Goal: Entertainment & Leisure: Consume media (video, audio)

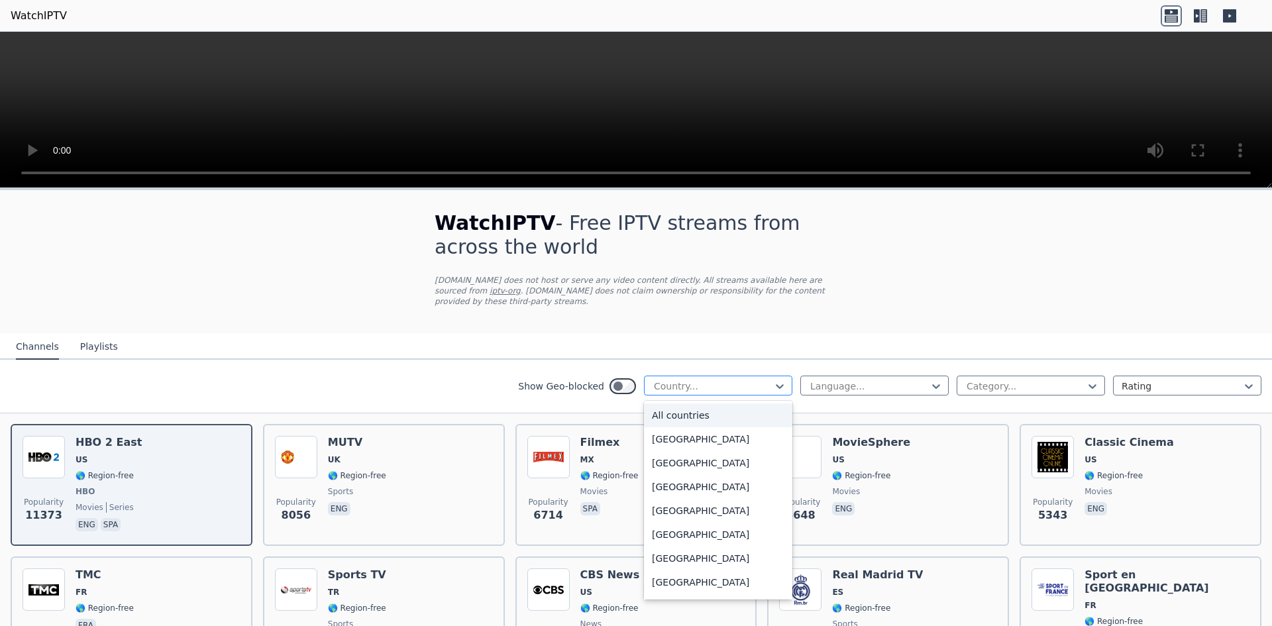
click at [753, 382] on div at bounding box center [713, 386] width 121 height 13
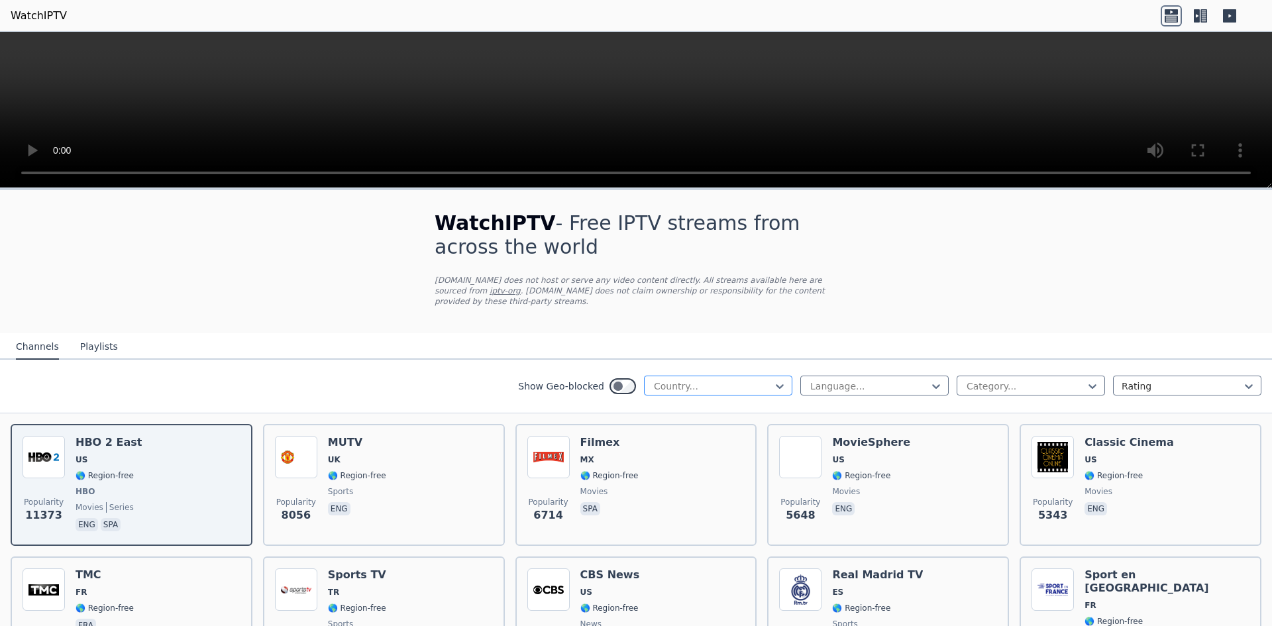
click at [688, 380] on div at bounding box center [713, 386] width 121 height 13
type input "*****"
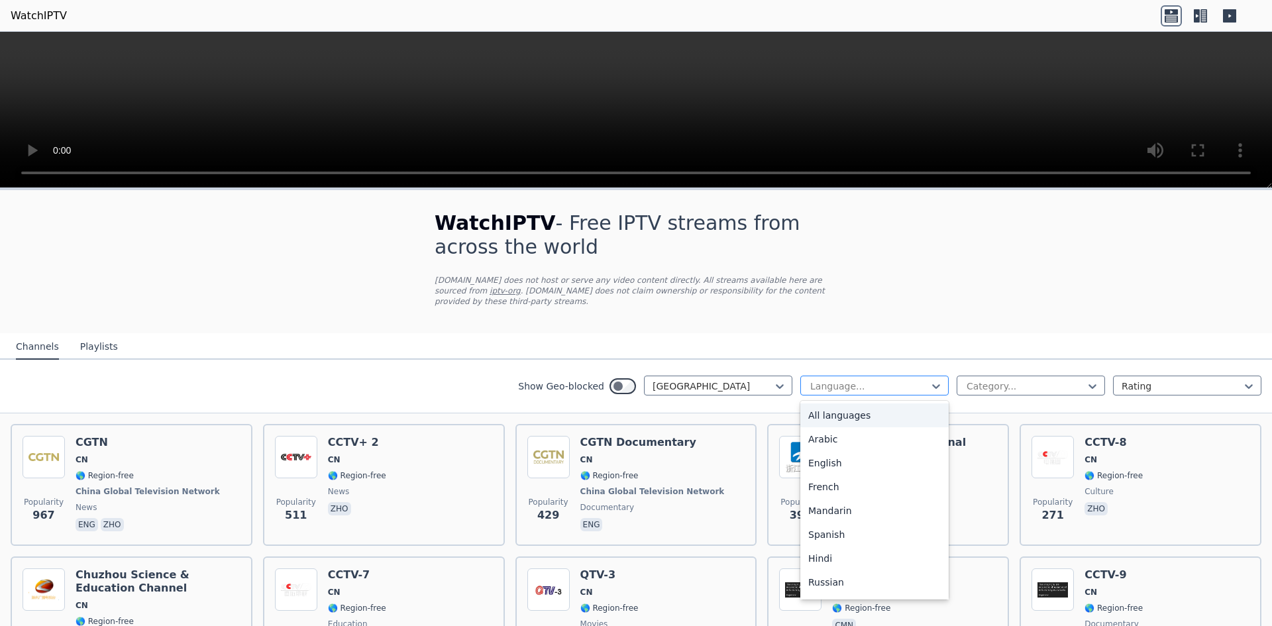
click at [846, 380] on div at bounding box center [869, 386] width 121 height 13
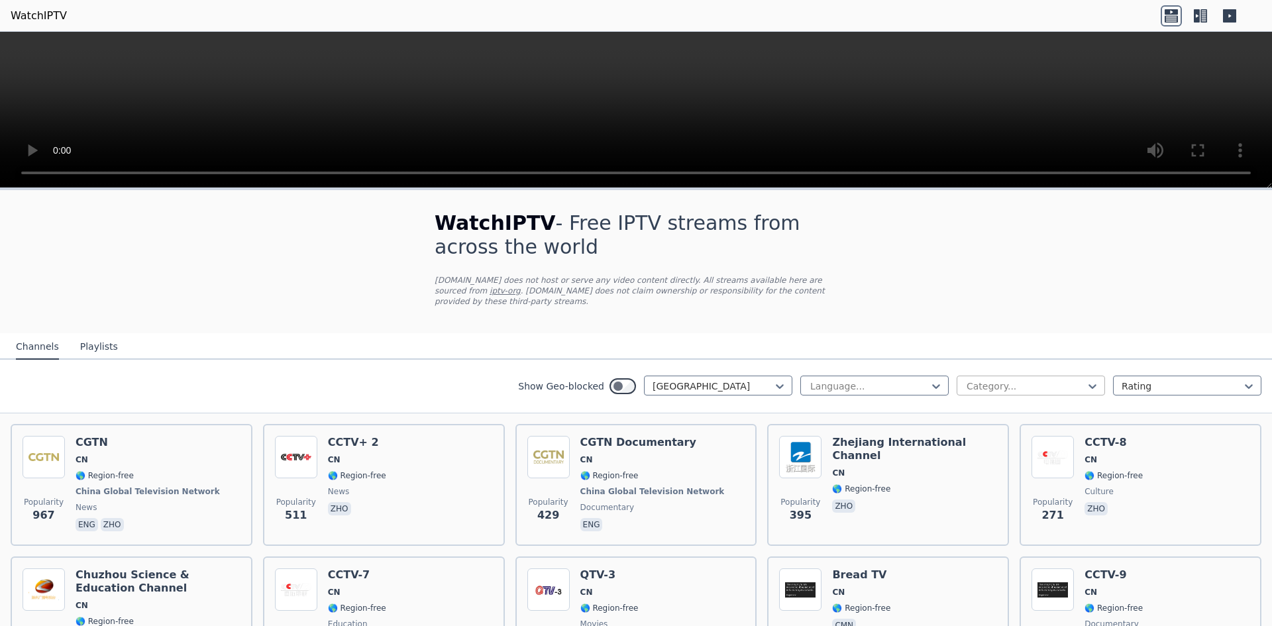
click at [1026, 380] on div at bounding box center [1025, 386] width 121 height 13
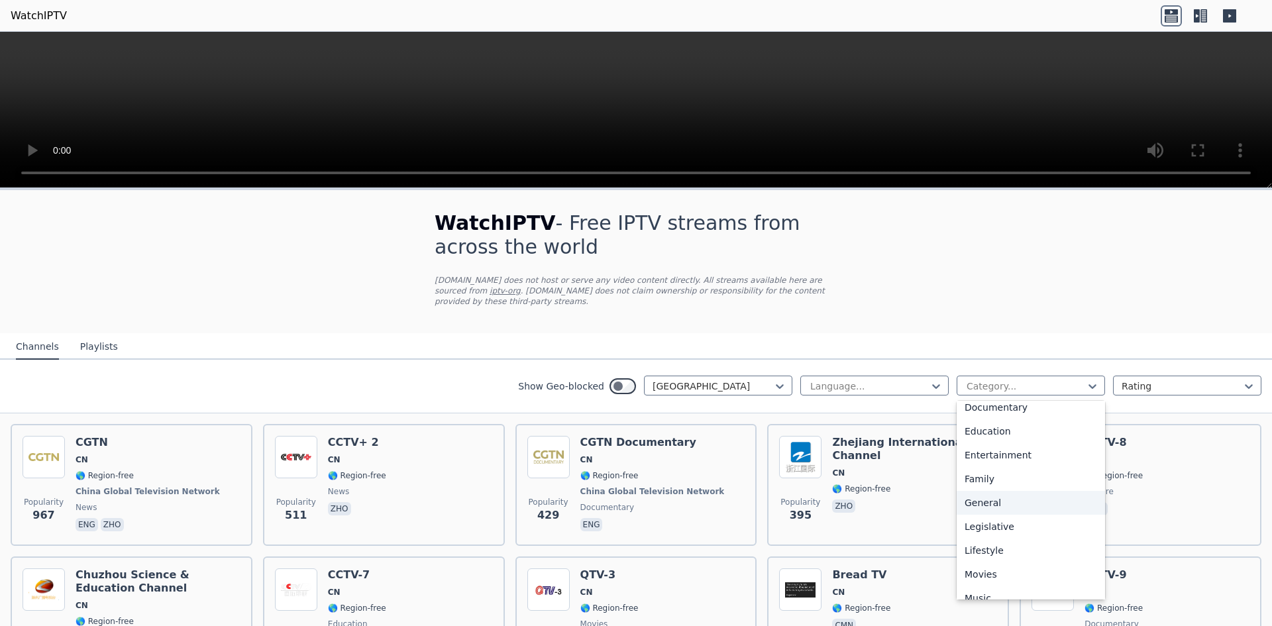
scroll to position [450, 0]
click at [988, 527] on div "Sports" at bounding box center [1031, 537] width 148 height 24
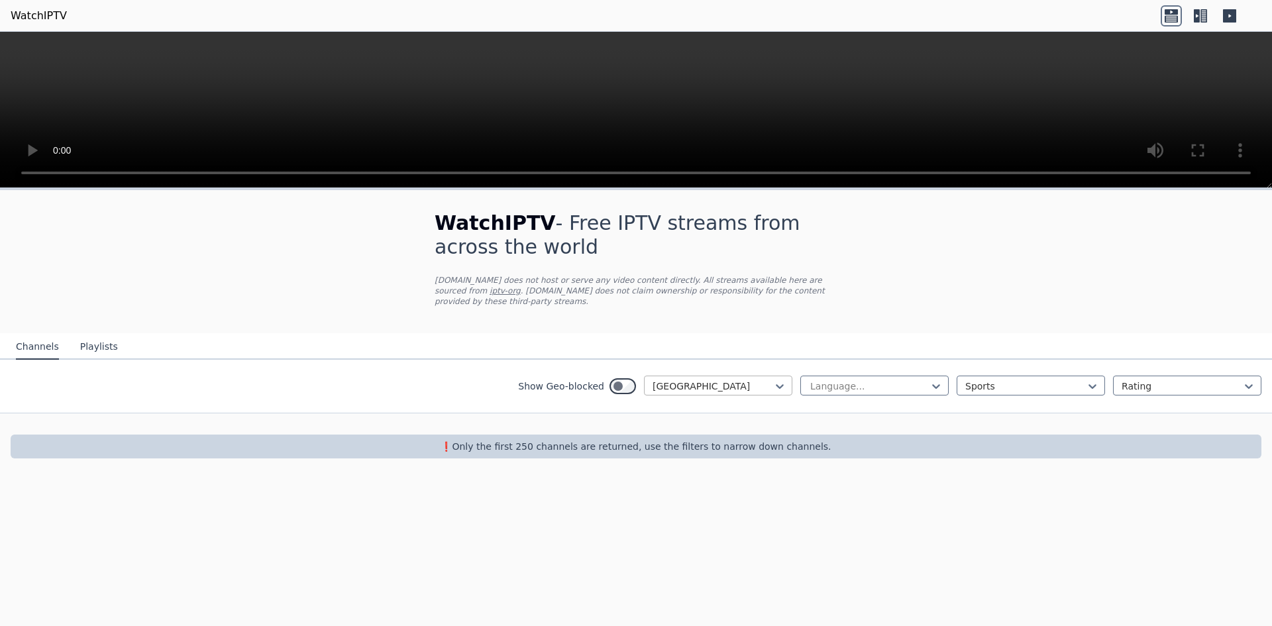
click at [744, 380] on div at bounding box center [713, 386] width 121 height 13
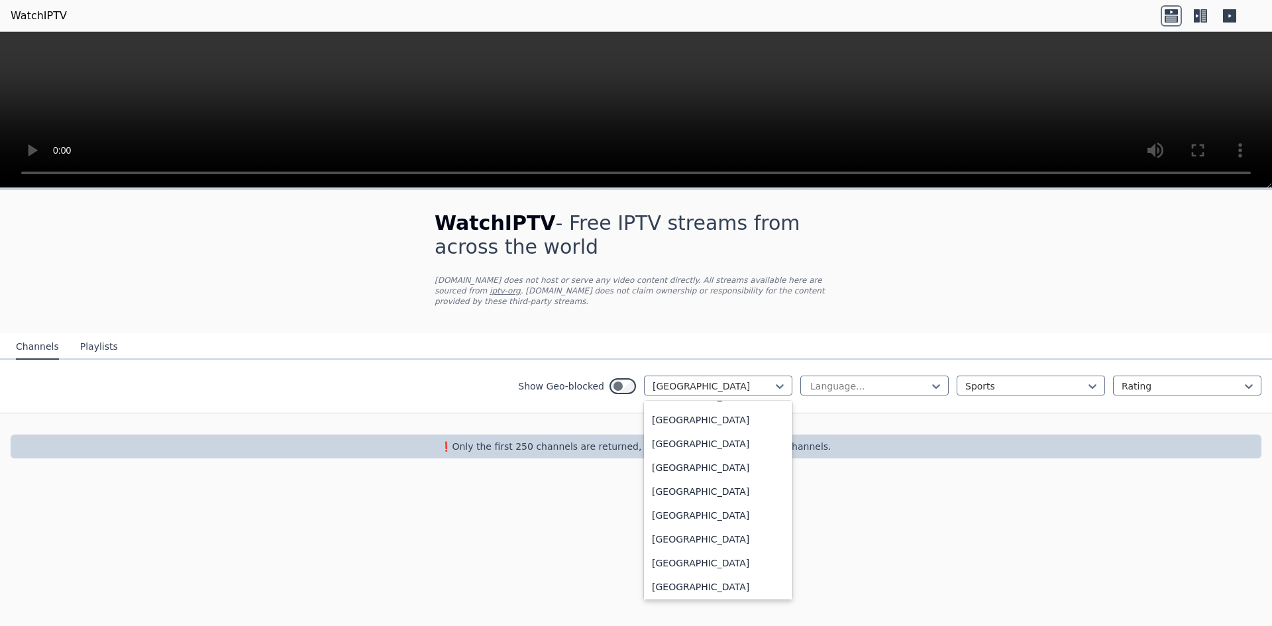
scroll to position [4078, 0]
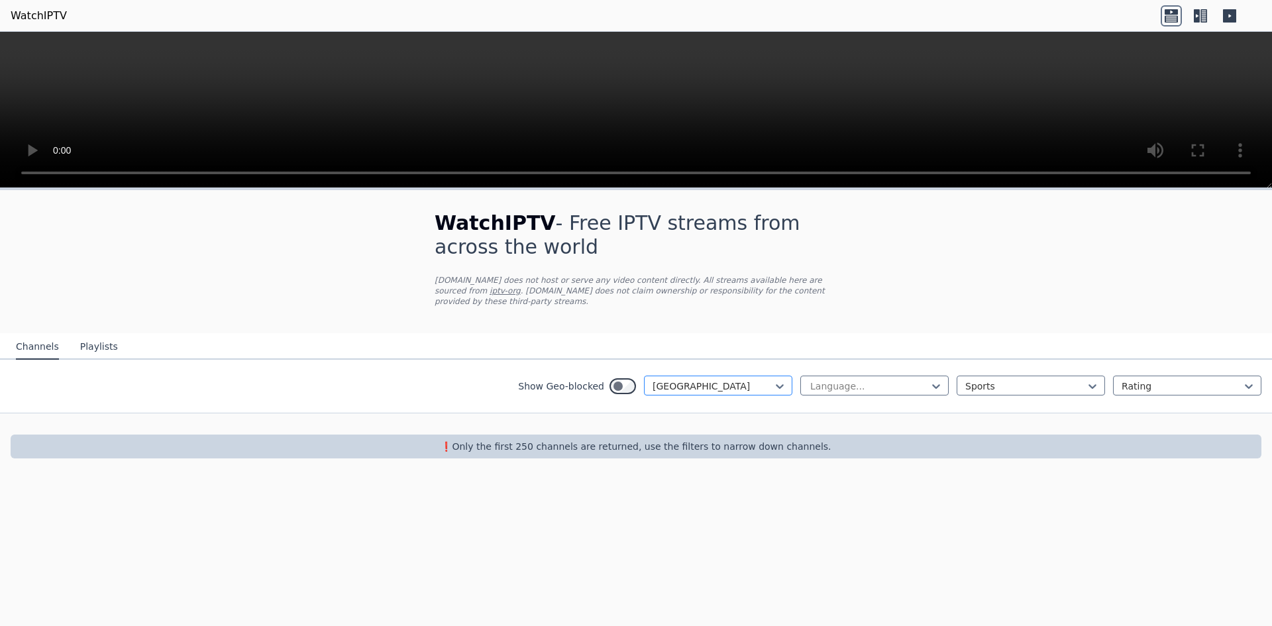
click at [769, 380] on div at bounding box center [713, 386] width 121 height 13
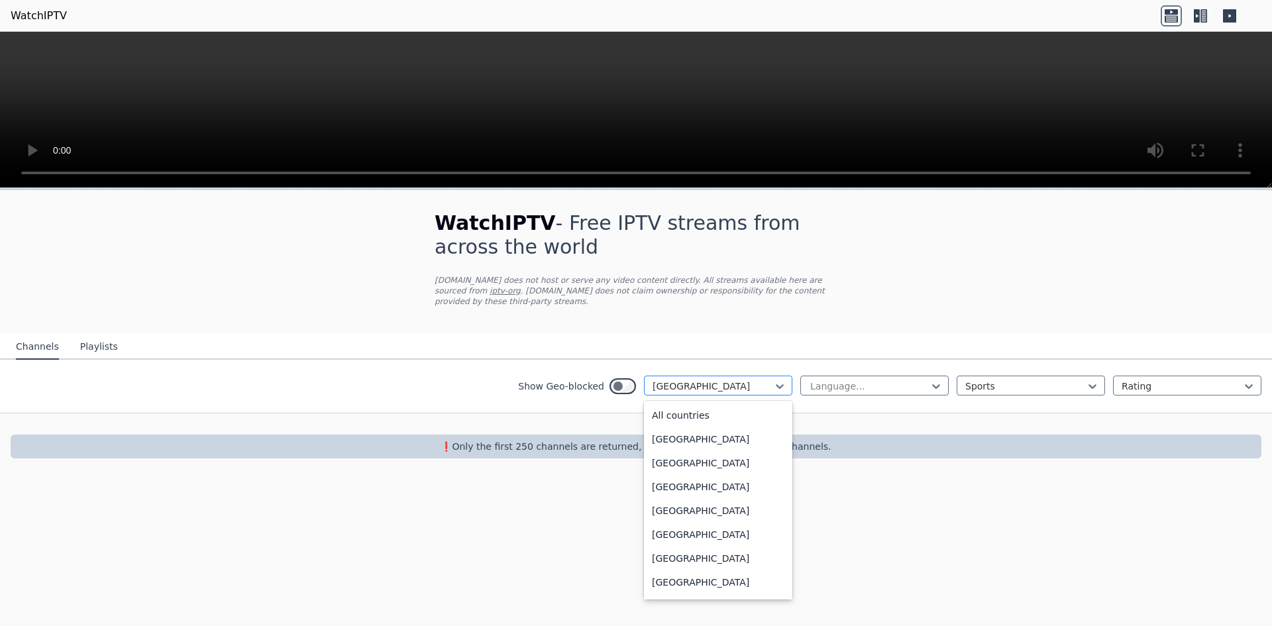
click at [754, 380] on div at bounding box center [713, 386] width 121 height 13
type input "***"
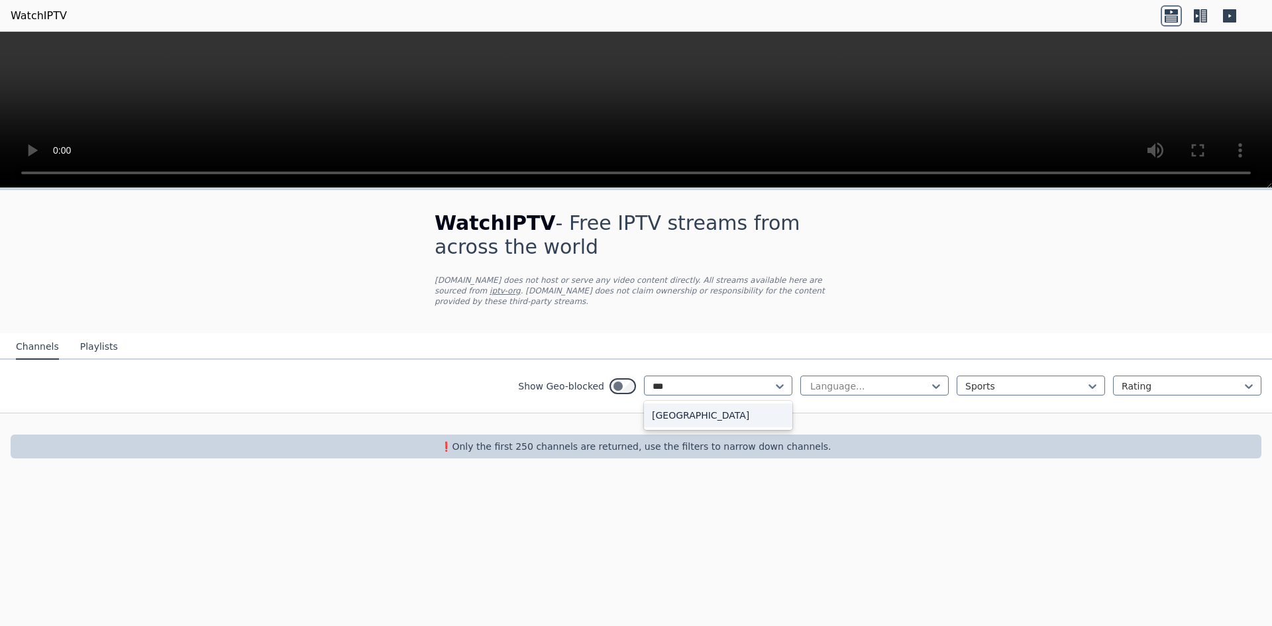
click at [716, 403] on div "[GEOGRAPHIC_DATA]" at bounding box center [718, 415] width 148 height 24
click at [1035, 380] on div at bounding box center [1025, 386] width 121 height 13
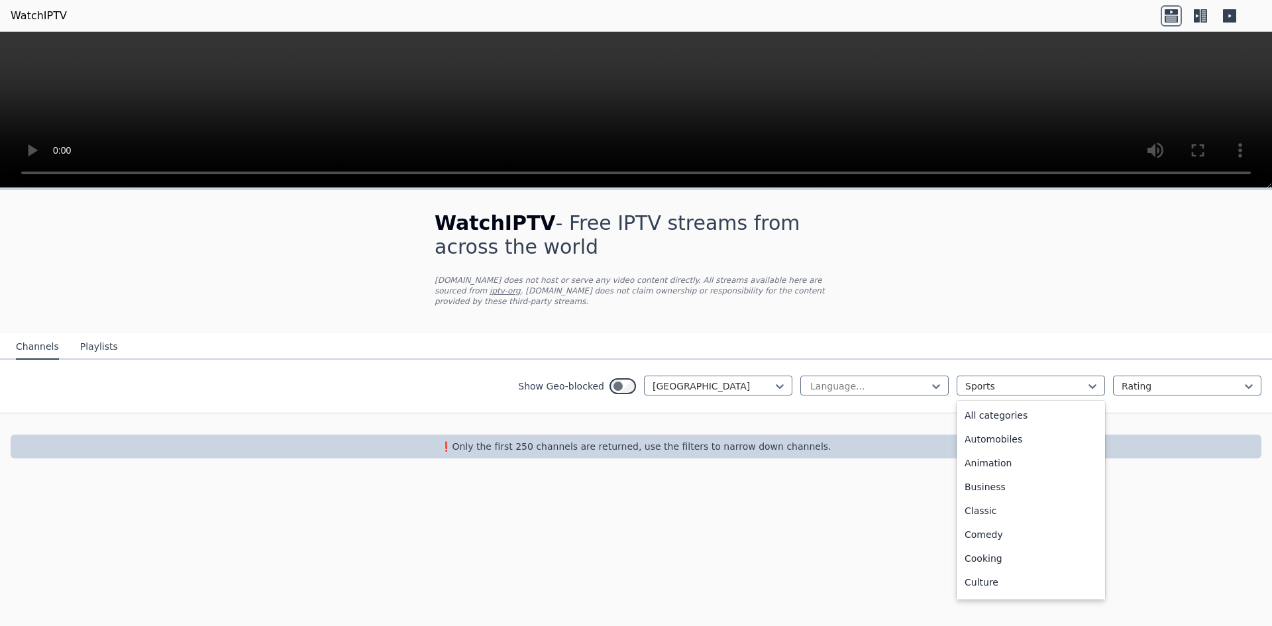
scroll to position [408, 0]
click at [997, 572] on div "Sports" at bounding box center [1031, 580] width 148 height 24
click at [85, 337] on button "Playlists" at bounding box center [99, 347] width 38 height 25
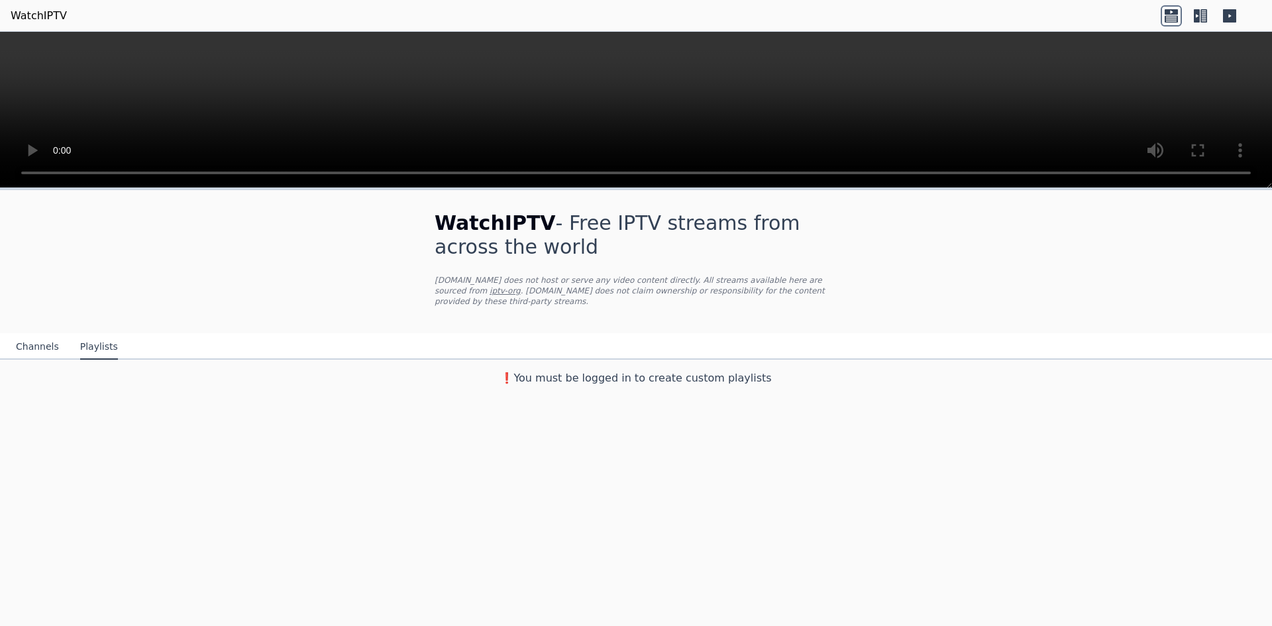
click at [28, 337] on button "Channels" at bounding box center [37, 347] width 43 height 25
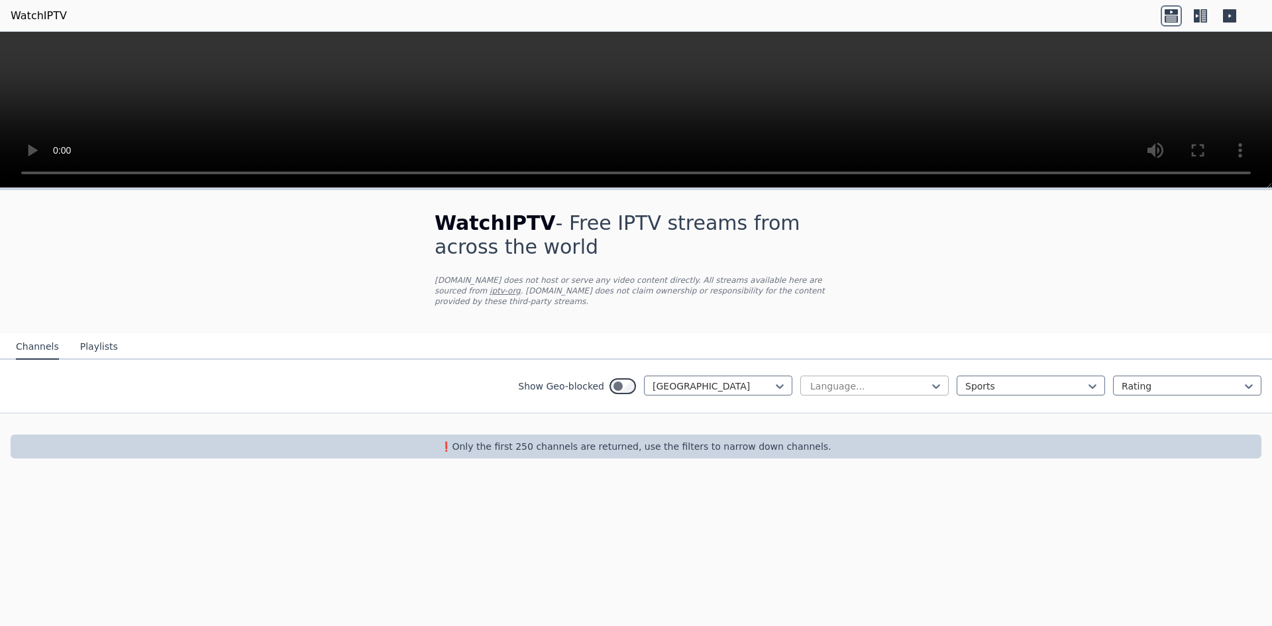
click at [925, 380] on div at bounding box center [869, 386] width 121 height 13
click at [1052, 338] on nav "Channels Playlists" at bounding box center [636, 346] width 1272 height 26
click at [938, 384] on icon at bounding box center [936, 386] width 8 height 5
type input "*"
click at [821, 406] on div "All languages" at bounding box center [874, 415] width 148 height 24
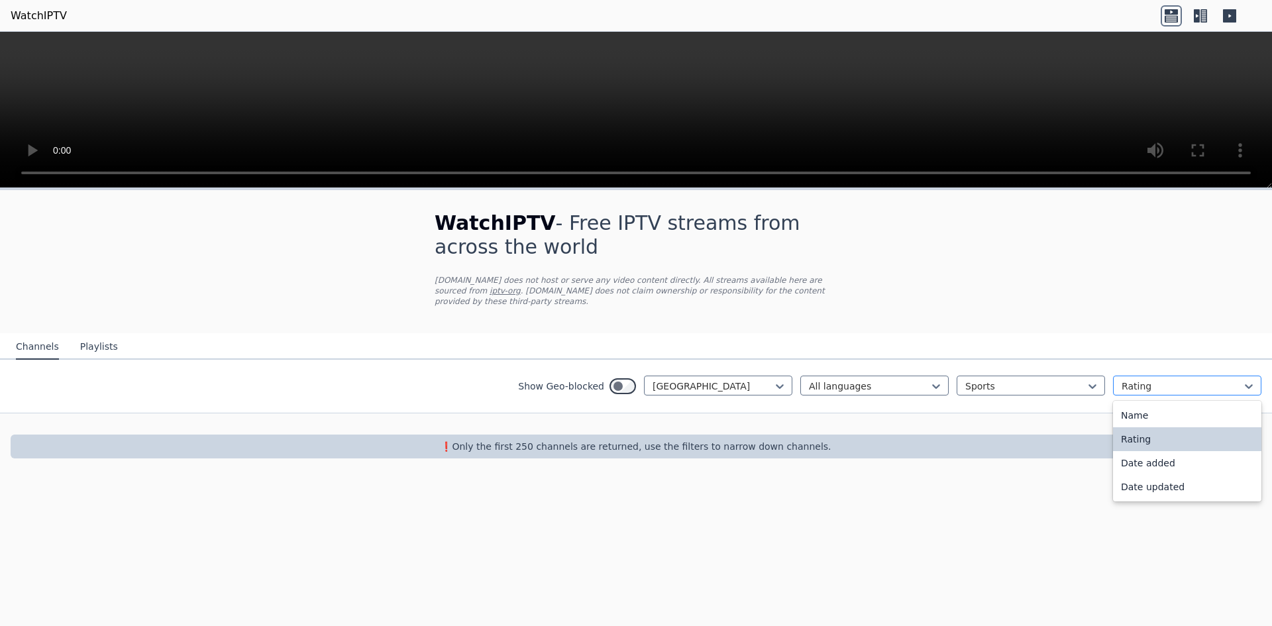
click at [1224, 380] on div at bounding box center [1182, 386] width 121 height 13
click at [1169, 478] on div "Date updated" at bounding box center [1187, 487] width 148 height 24
click at [32, 21] on link "WatchIPTV" at bounding box center [39, 16] width 56 height 16
